Goal: Task Accomplishment & Management: Complete application form

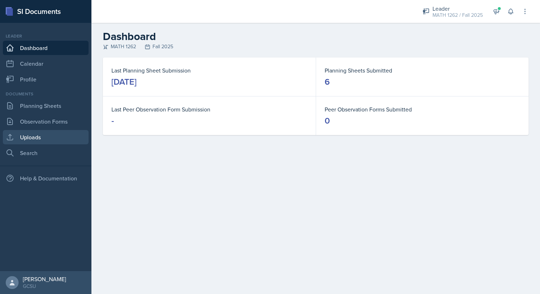
click at [56, 136] on link "Uploads" at bounding box center [46, 137] width 86 height 14
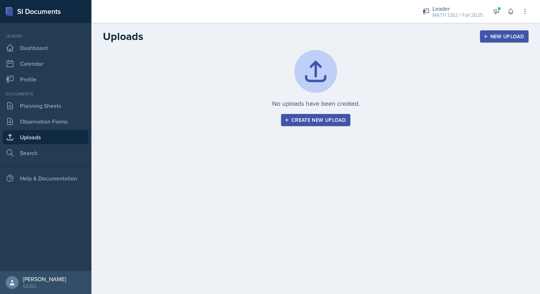
click at [329, 118] on div "Create new upload" at bounding box center [315, 120] width 60 height 6
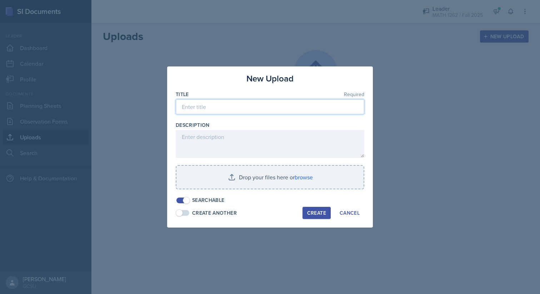
click at [311, 108] on input at bounding box center [270, 106] width 188 height 15
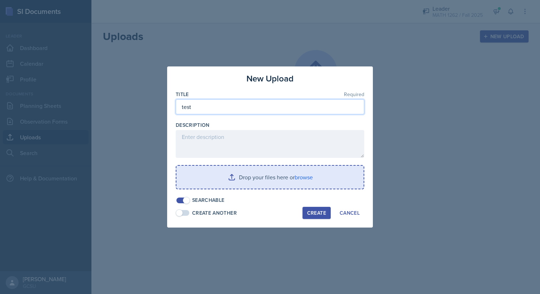
type input "test"
click at [266, 178] on input "file" at bounding box center [269, 177] width 187 height 23
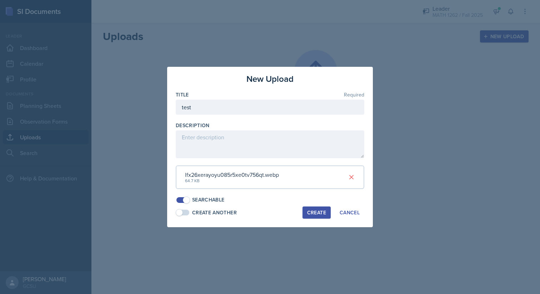
click at [313, 211] on div "Create" at bounding box center [316, 212] width 19 height 6
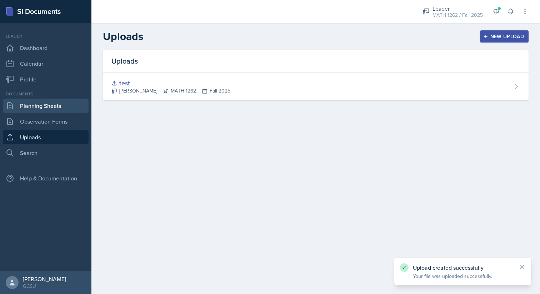
click at [45, 108] on link "Planning Sheets" at bounding box center [46, 105] width 86 height 14
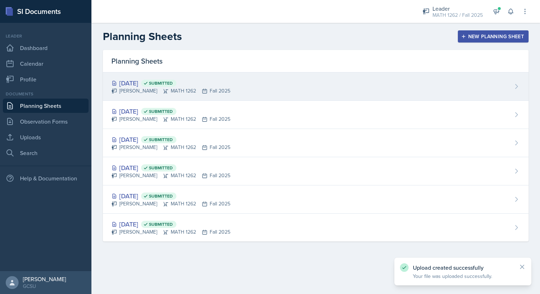
click at [366, 80] on div "[DATE] Submitted [PERSON_NAME] MATH 1262 Fall 2025" at bounding box center [315, 86] width 425 height 28
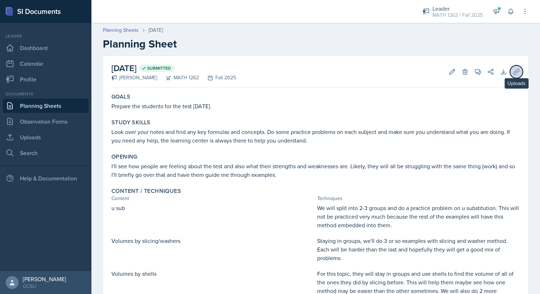
click at [512, 69] on icon at bounding box center [515, 71] width 7 height 7
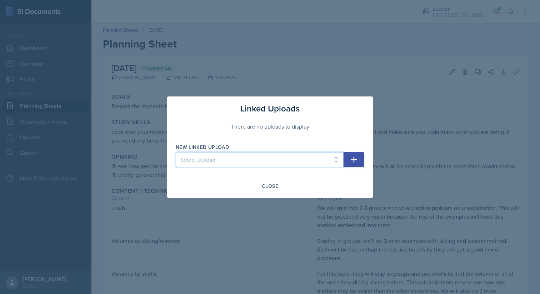
click at [285, 161] on select "Select Upload test" at bounding box center [260, 159] width 168 height 15
select select "303c3d59-124d-4ec4-a1c9-1fdfd6b8f5e2"
click at [176, 152] on select "Select Upload test" at bounding box center [260, 159] width 168 height 15
click at [353, 156] on icon "button" at bounding box center [353, 159] width 9 height 9
select select
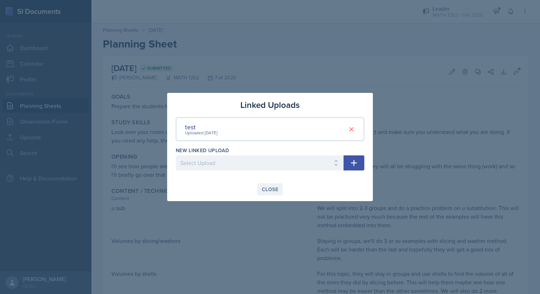
click at [268, 192] on div "Close" at bounding box center [270, 189] width 16 height 6
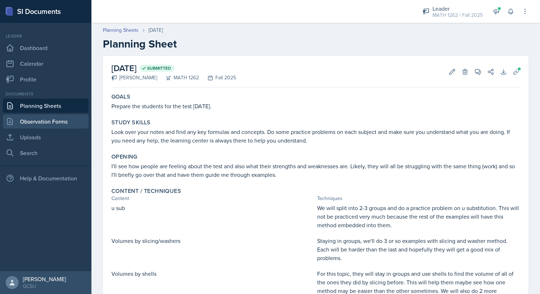
click at [62, 116] on link "Observation Forms" at bounding box center [46, 121] width 86 height 14
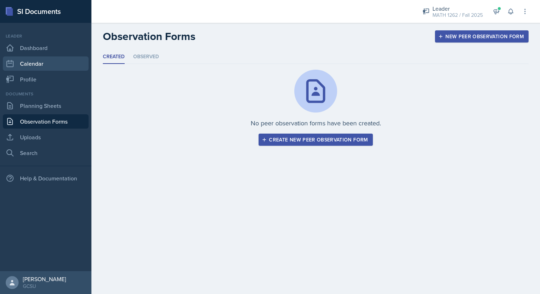
click at [52, 66] on link "Calendar" at bounding box center [46, 63] width 86 height 14
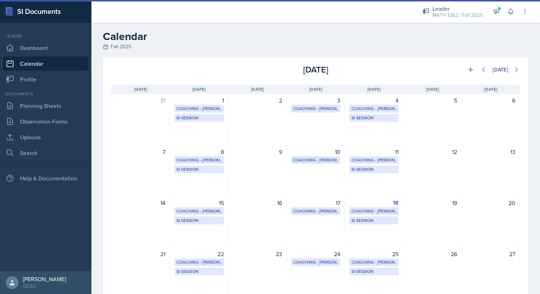
click at [51, 56] on div "Leader Dashboard Calendar Profile" at bounding box center [46, 60] width 86 height 54
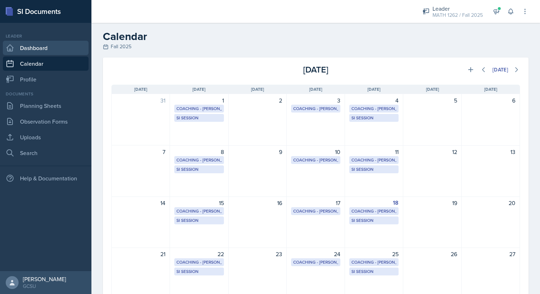
click at [51, 52] on link "Dashboard" at bounding box center [46, 48] width 86 height 14
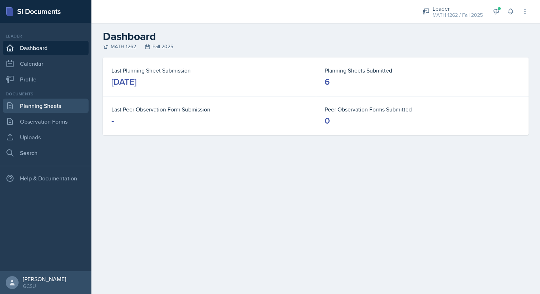
click at [51, 103] on link "Planning Sheets" at bounding box center [46, 105] width 86 height 14
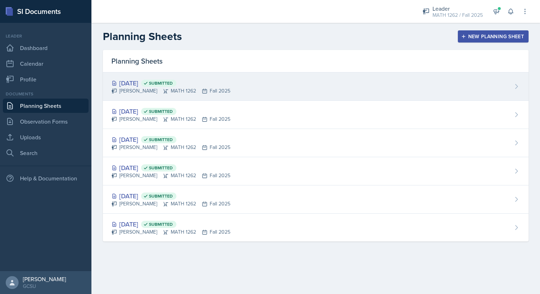
click at [208, 84] on div "[DATE] Submitted" at bounding box center [170, 83] width 119 height 10
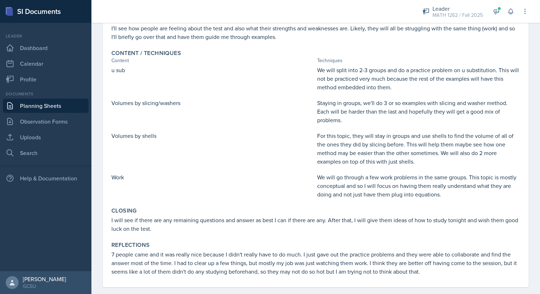
scroll to position [141, 0]
